Goal: Task Accomplishment & Management: Complete application form

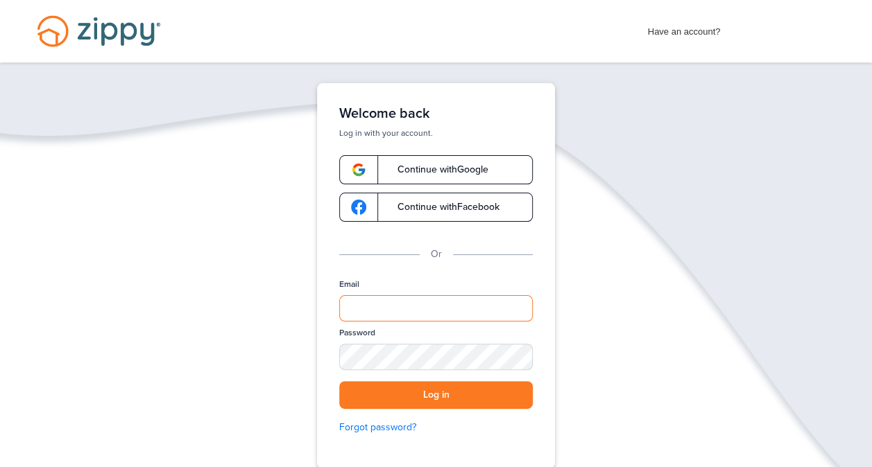
click at [413, 304] on input "Email" at bounding box center [436, 308] width 194 height 26
type input "**********"
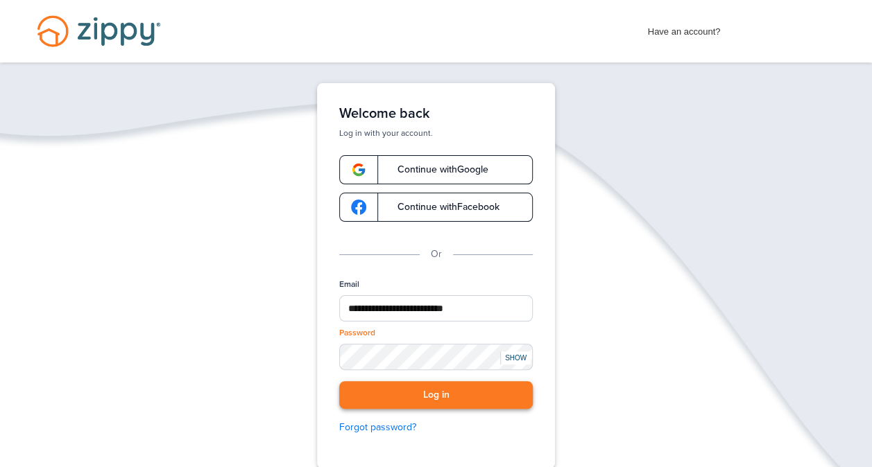
click at [393, 397] on button "Log in" at bounding box center [436, 395] width 194 height 28
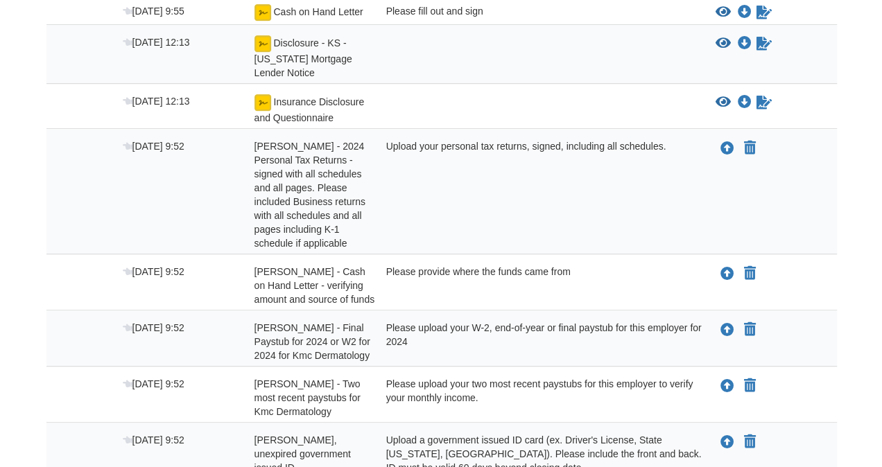
scroll to position [379, 0]
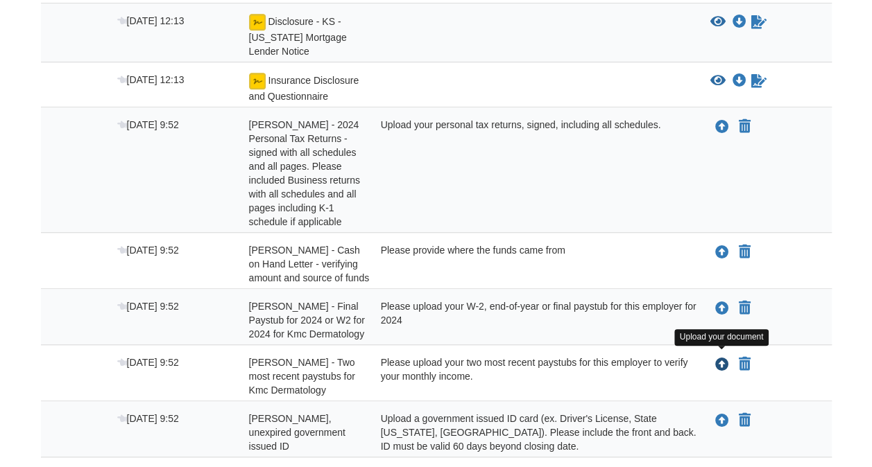
click at [719, 359] on icon "Upload laura hernandez - Two most recent paystubs for Kmc Dermatology" at bounding box center [722, 366] width 14 height 14
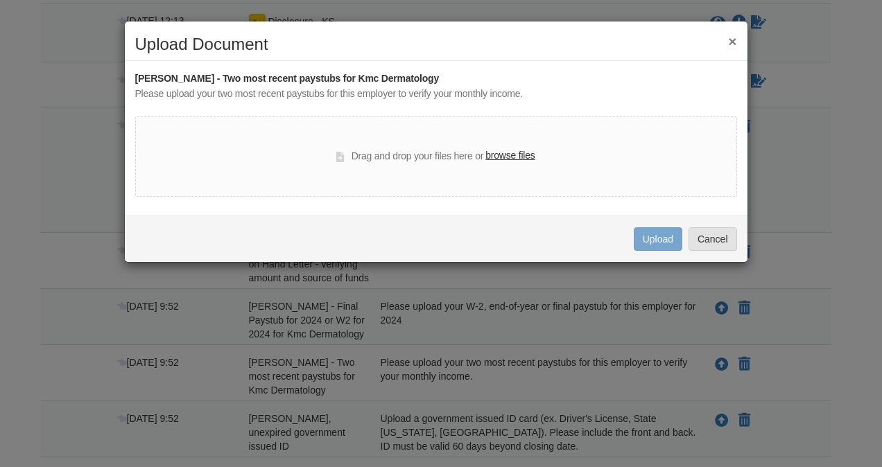
click at [510, 155] on label "browse files" at bounding box center [510, 155] width 49 height 15
click at [0, 0] on input "browse files" at bounding box center [0, 0] width 0 height 0
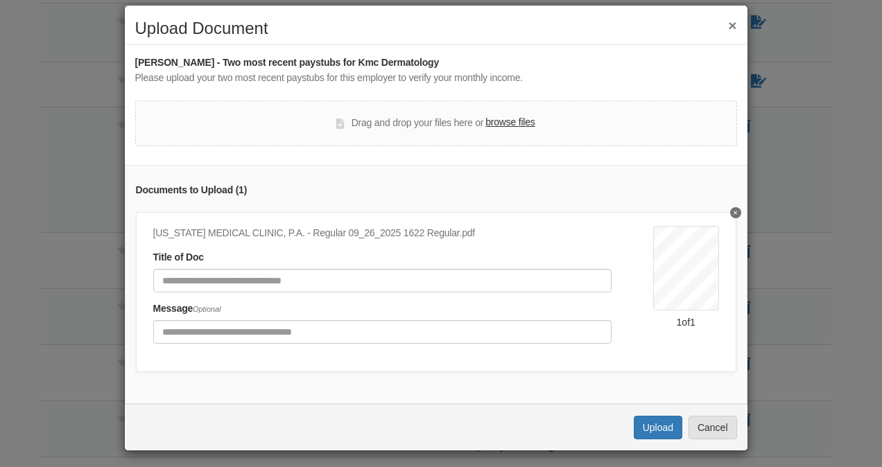
scroll to position [29, 0]
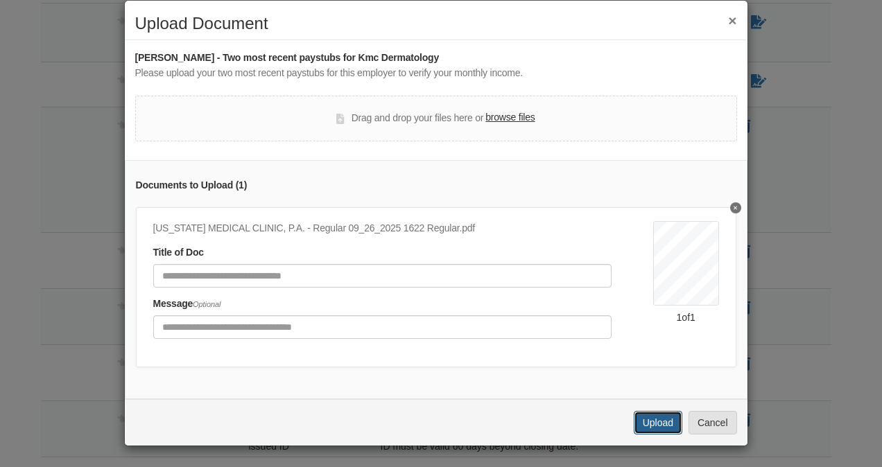
click at [646, 417] on button "Upload" at bounding box center [658, 423] width 49 height 24
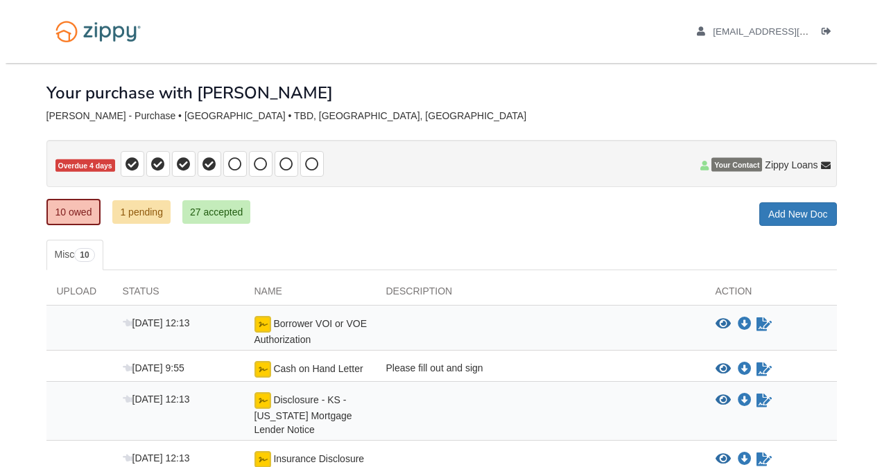
scroll to position [379, 0]
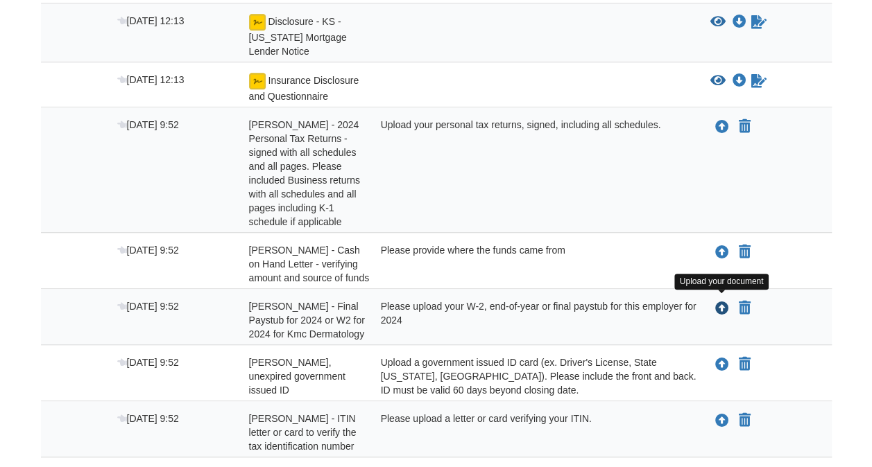
click at [723, 304] on icon "Upload laura hernandez - Final Paystub for 2024 or W2 for 2024 for Kmc Dermatol…" at bounding box center [722, 309] width 14 height 14
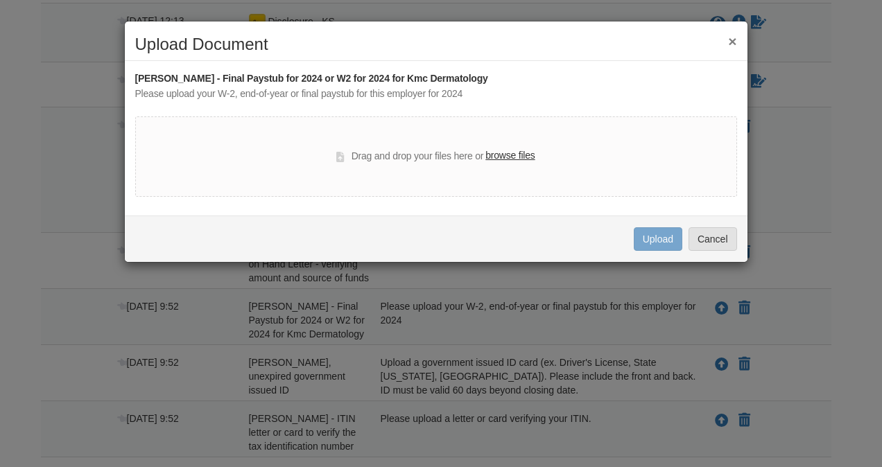
click at [508, 151] on label "browse files" at bounding box center [510, 155] width 49 height 15
click at [0, 0] on input "browse files" at bounding box center [0, 0] width 0 height 0
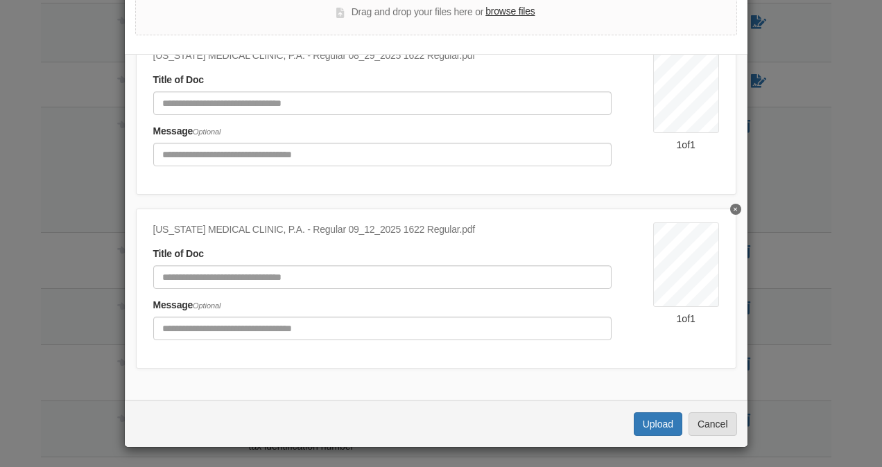
scroll to position [76, 0]
click at [651, 420] on button "Upload" at bounding box center [658, 425] width 49 height 24
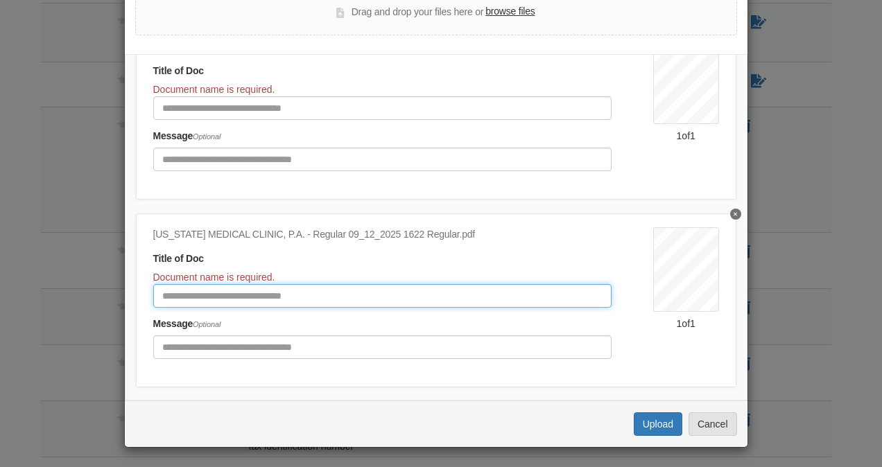
click at [189, 294] on input "Document Title" at bounding box center [382, 296] width 458 height 24
type input "********"
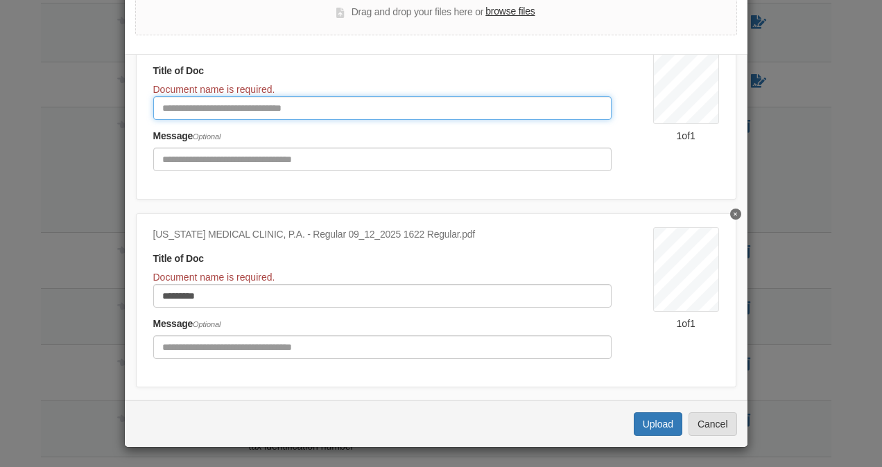
click at [258, 98] on input "Document Title" at bounding box center [382, 108] width 458 height 24
type input "*"
type input "*******"
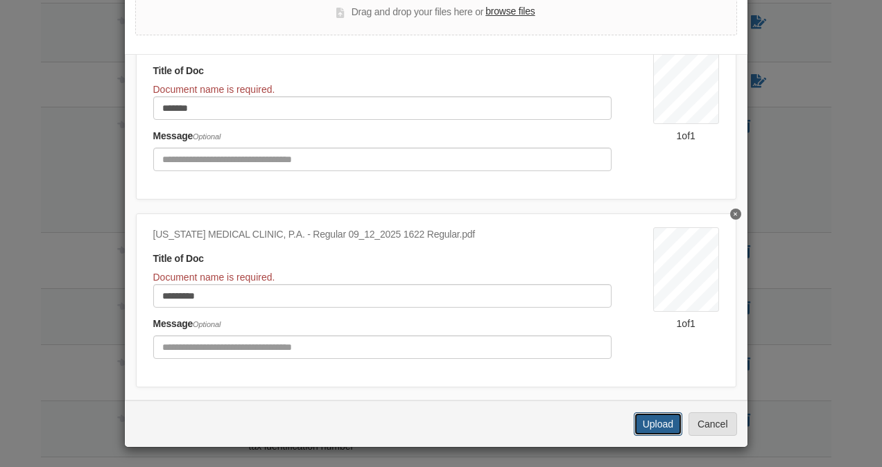
click at [644, 419] on button "Upload" at bounding box center [658, 425] width 49 height 24
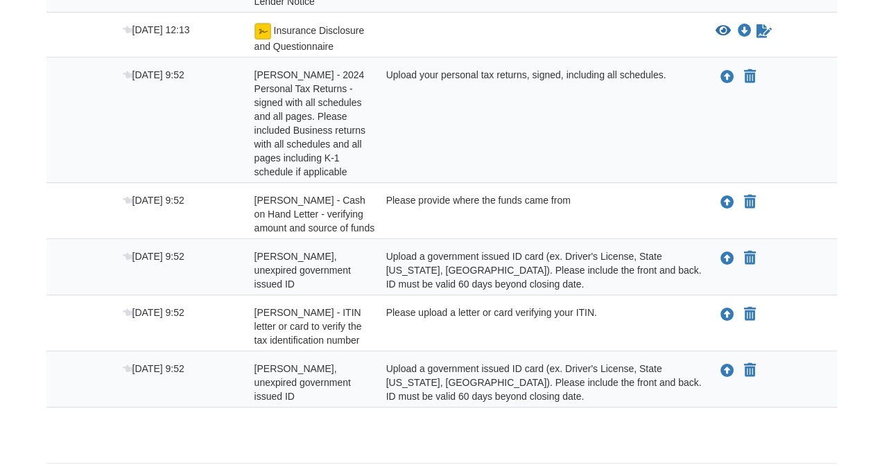
scroll to position [475, 0]
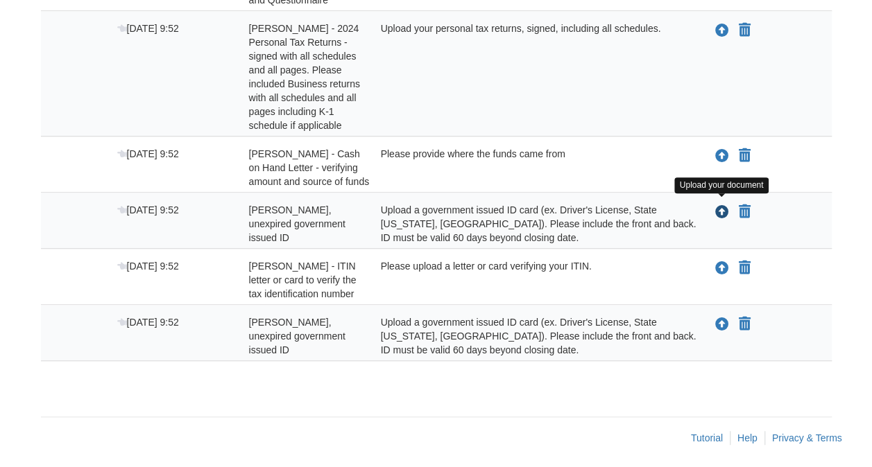
click at [719, 206] on icon "Upload laura hernandez - Valid, unexpired government issued ID" at bounding box center [722, 213] width 14 height 14
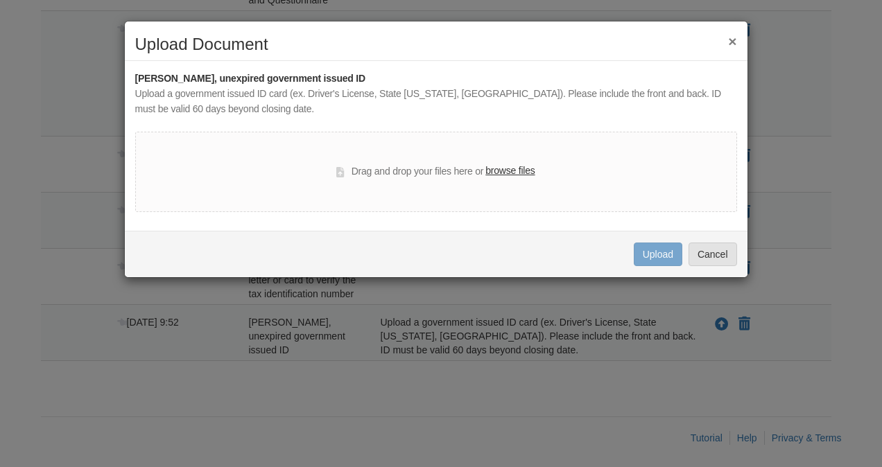
click at [506, 171] on label "browse files" at bounding box center [510, 171] width 49 height 15
click at [0, 0] on input "browse files" at bounding box center [0, 0] width 0 height 0
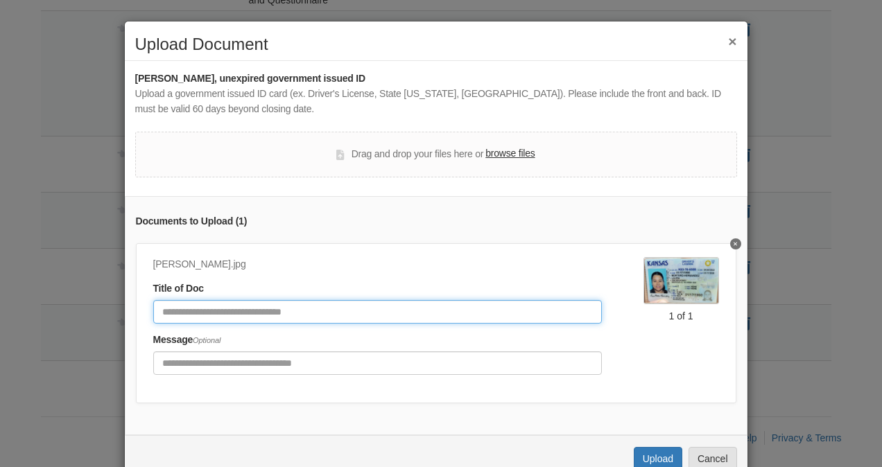
click at [298, 315] on input "Document Title" at bounding box center [377, 312] width 449 height 24
type input "*"
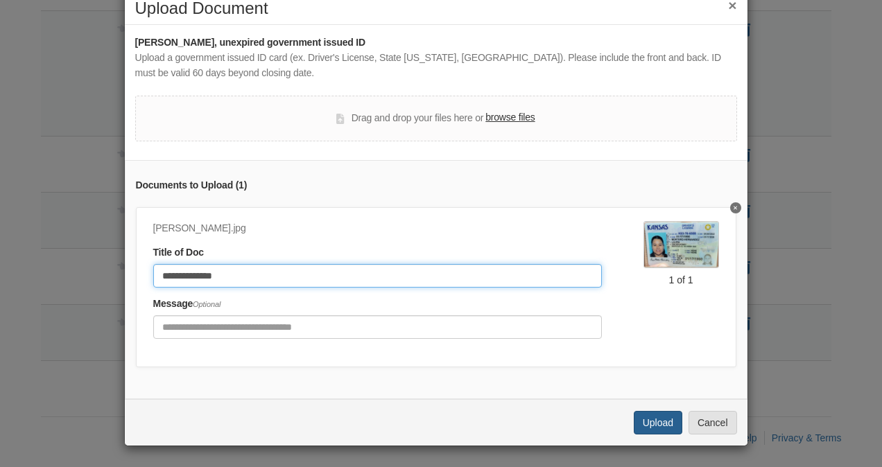
type input "**********"
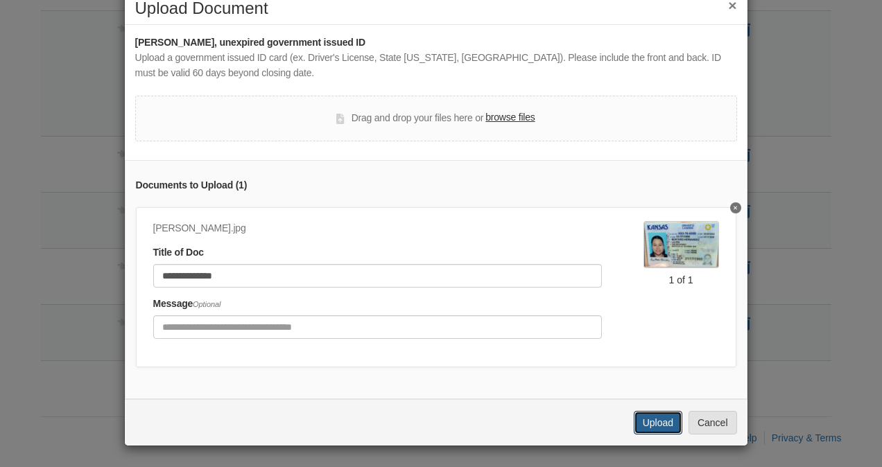
click at [637, 426] on button "Upload" at bounding box center [658, 423] width 49 height 24
